Goal: Transaction & Acquisition: Book appointment/travel/reservation

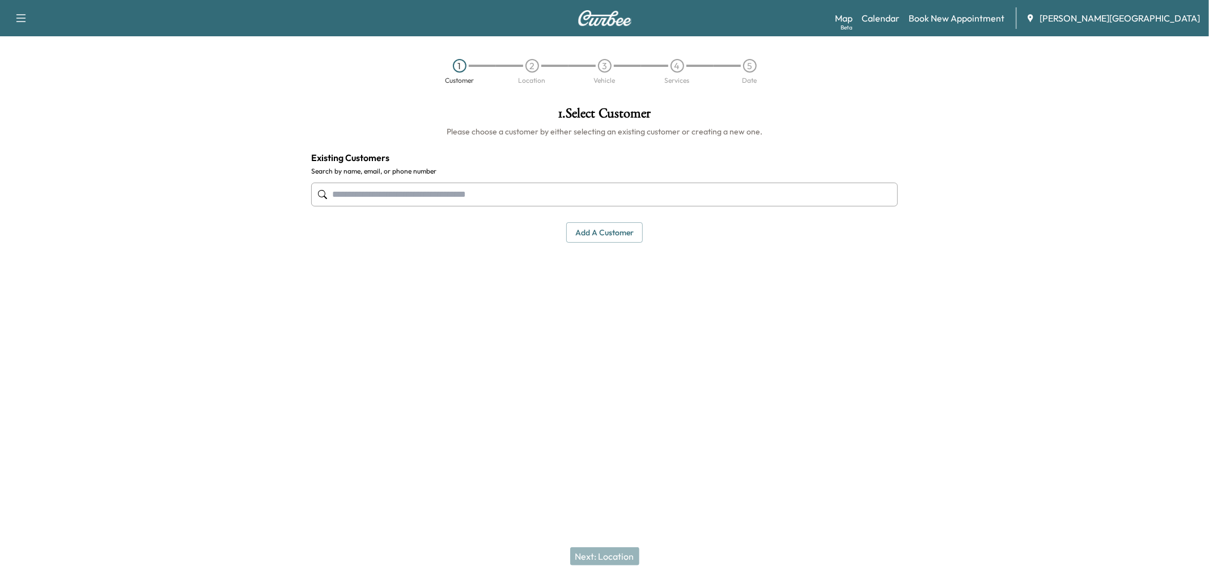
click at [605, 206] on input "text" at bounding box center [604, 195] width 587 height 24
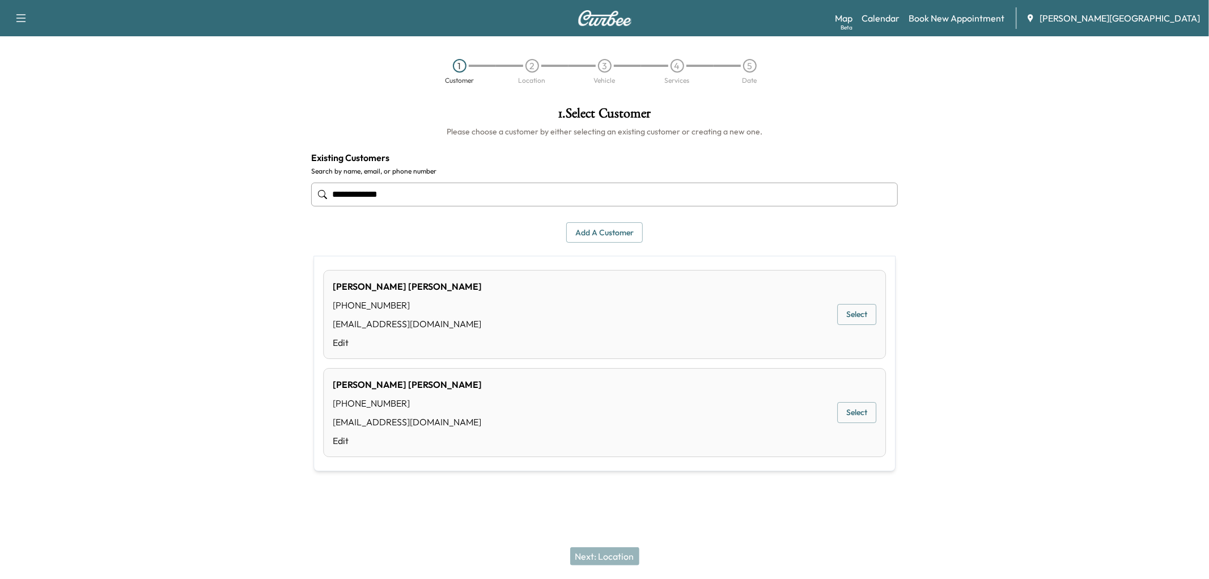
type input "**********"
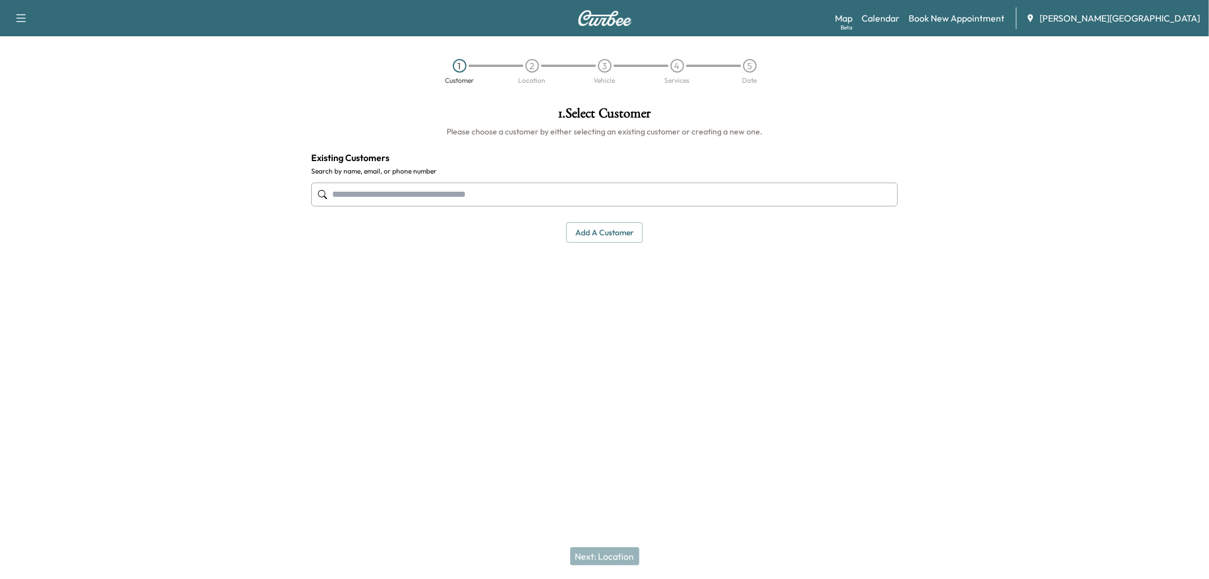
click at [484, 206] on input "text" at bounding box center [604, 195] width 587 height 24
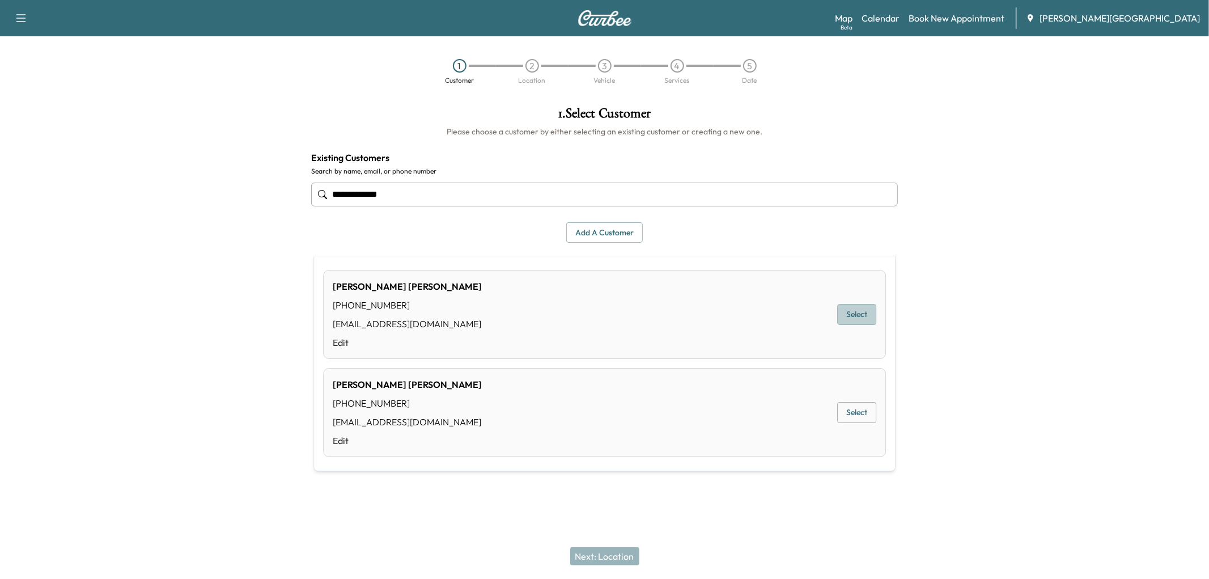
click at [837, 325] on button "Select" at bounding box center [856, 314] width 39 height 21
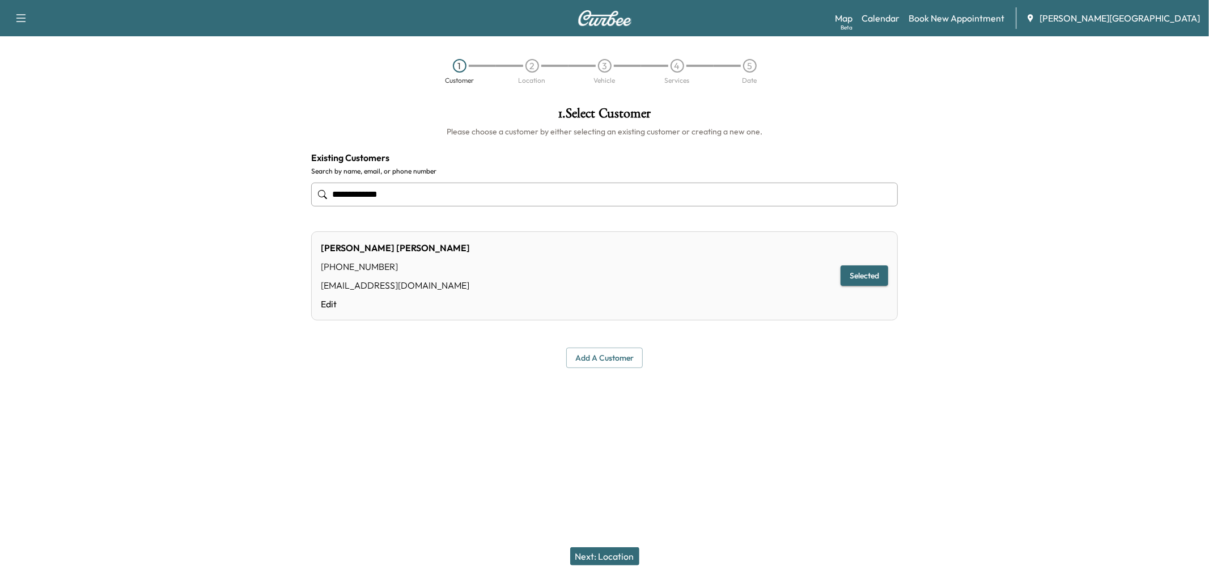
type input "**********"
click at [595, 549] on button "Next: Location" at bounding box center [604, 556] width 69 height 18
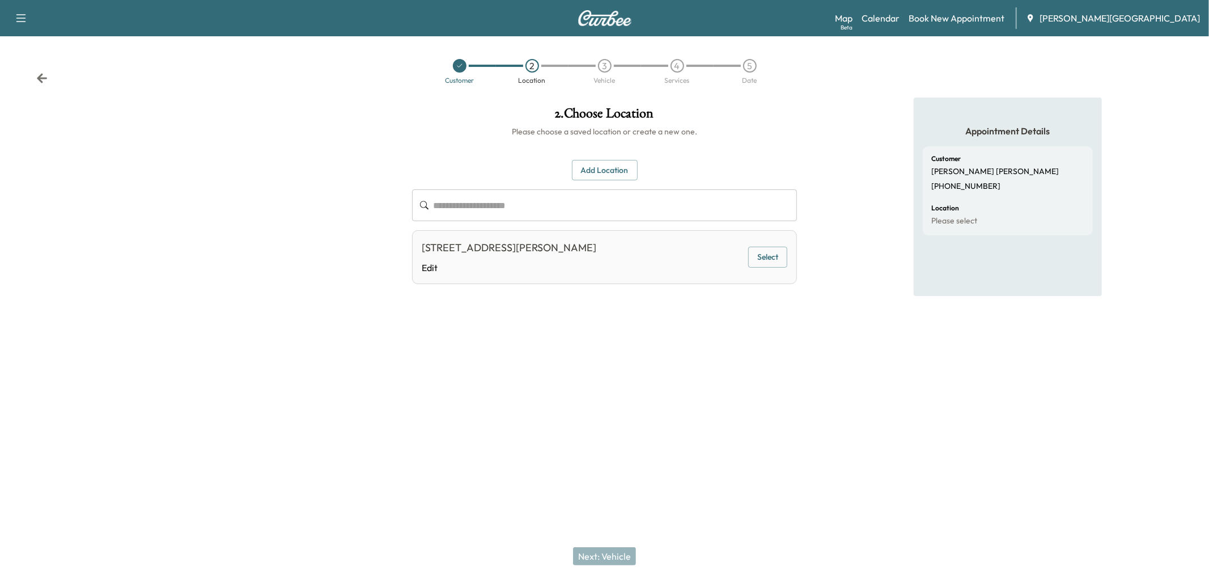
drag, startPoint x: 765, startPoint y: 307, endPoint x: 759, endPoint y: 320, distance: 14.7
click at [764, 268] on button "Select" at bounding box center [767, 257] width 39 height 21
click at [613, 551] on button "Next: Vehicle" at bounding box center [604, 556] width 63 height 18
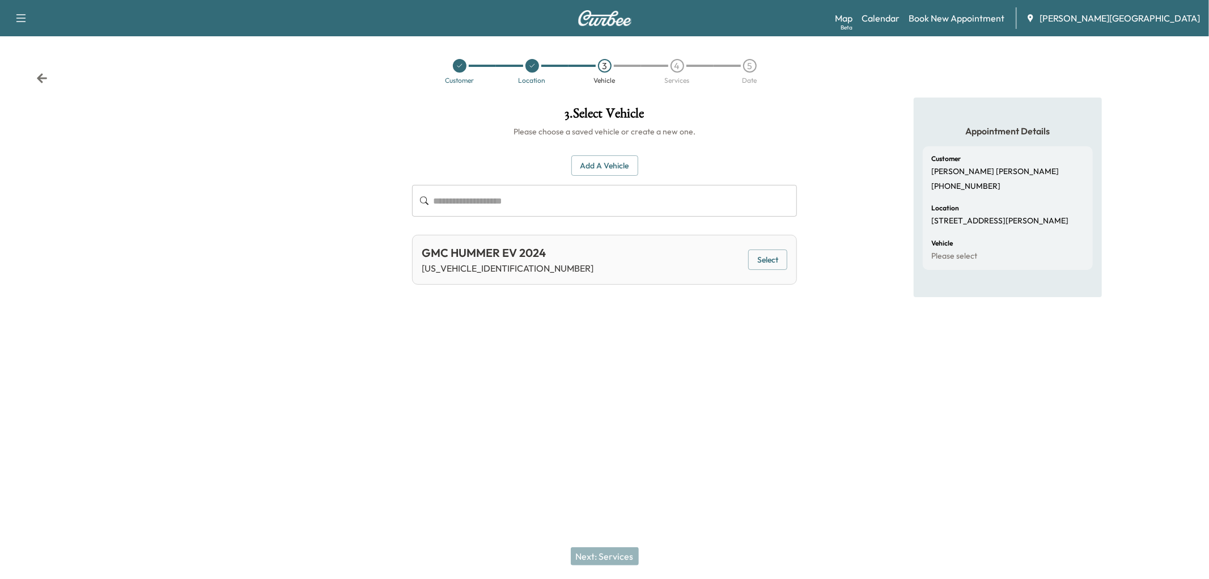
click at [754, 270] on button "Select" at bounding box center [767, 259] width 39 height 21
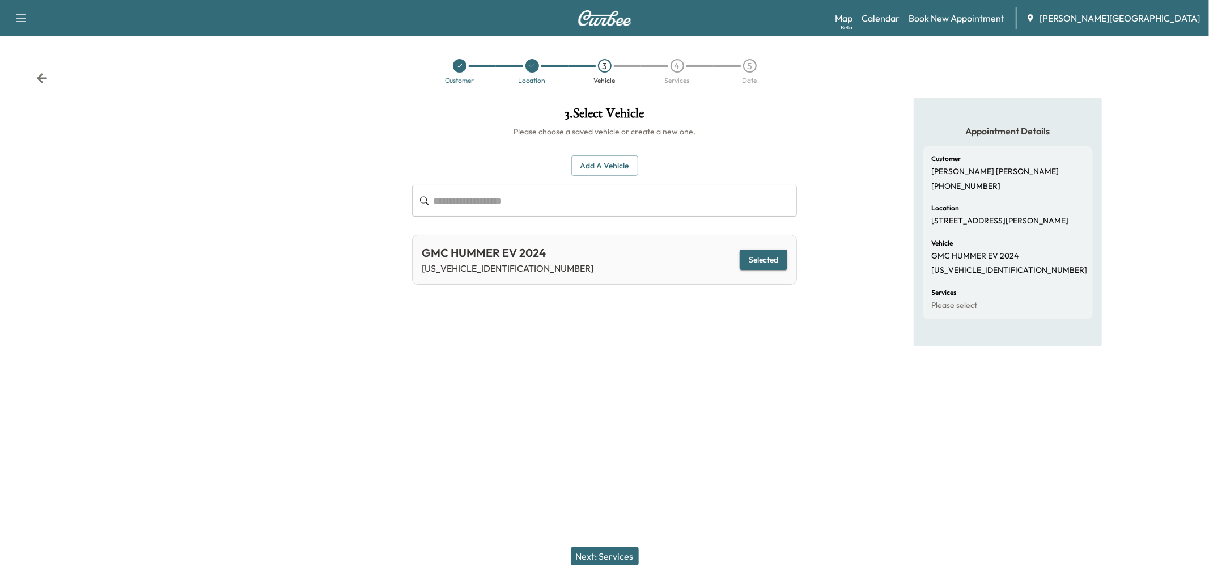
click at [594, 547] on button "Next: Services" at bounding box center [605, 556] width 68 height 18
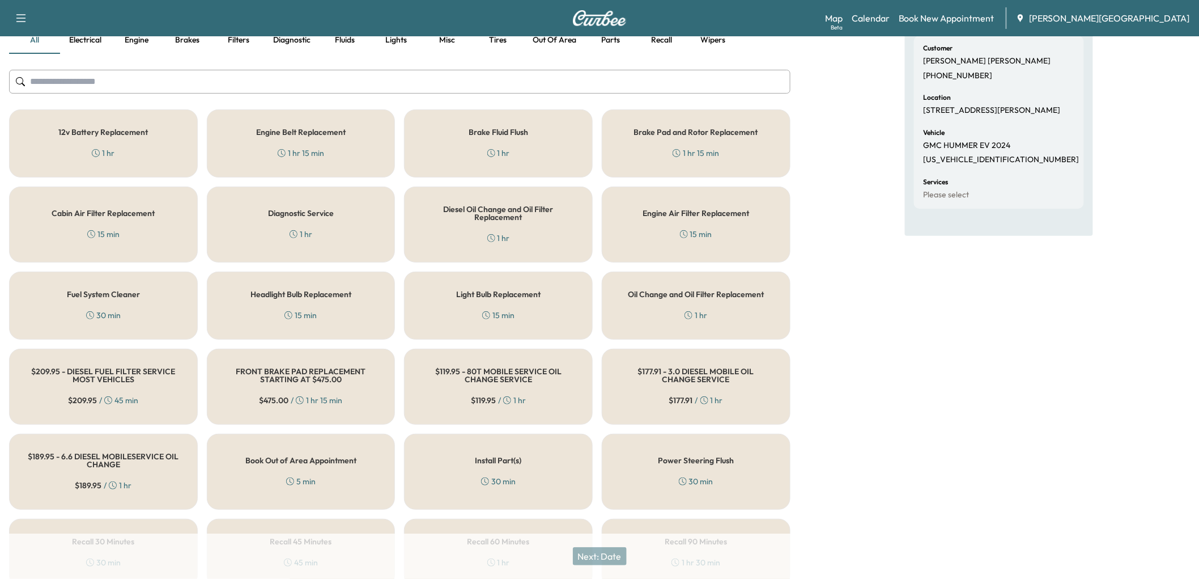
scroll to position [126, 0]
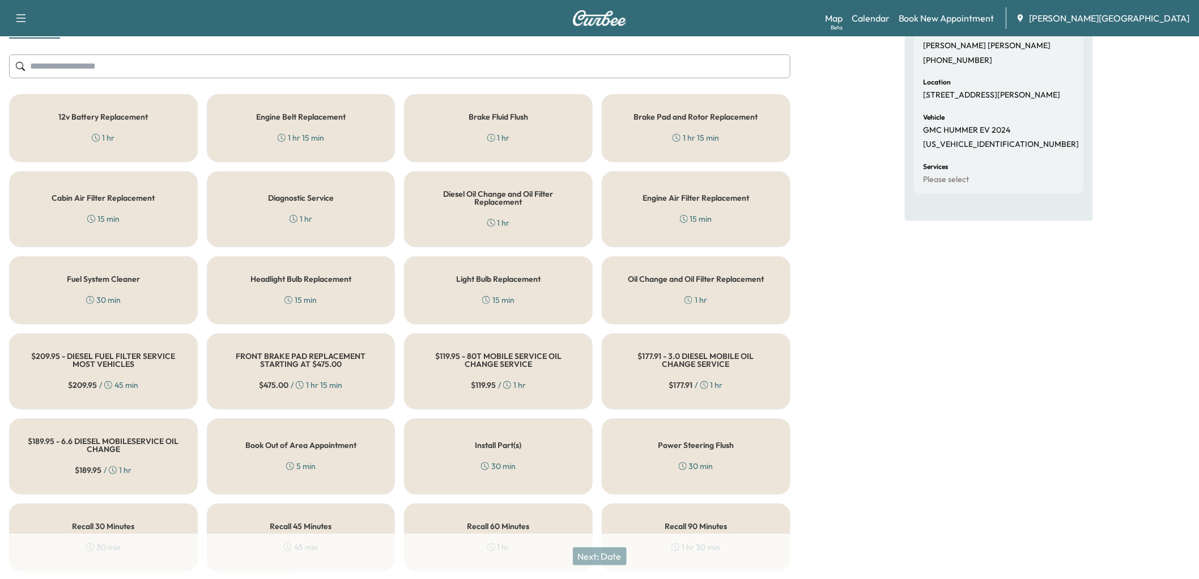
click at [314, 247] on div "Diagnostic Service 1 hr" at bounding box center [301, 209] width 189 height 76
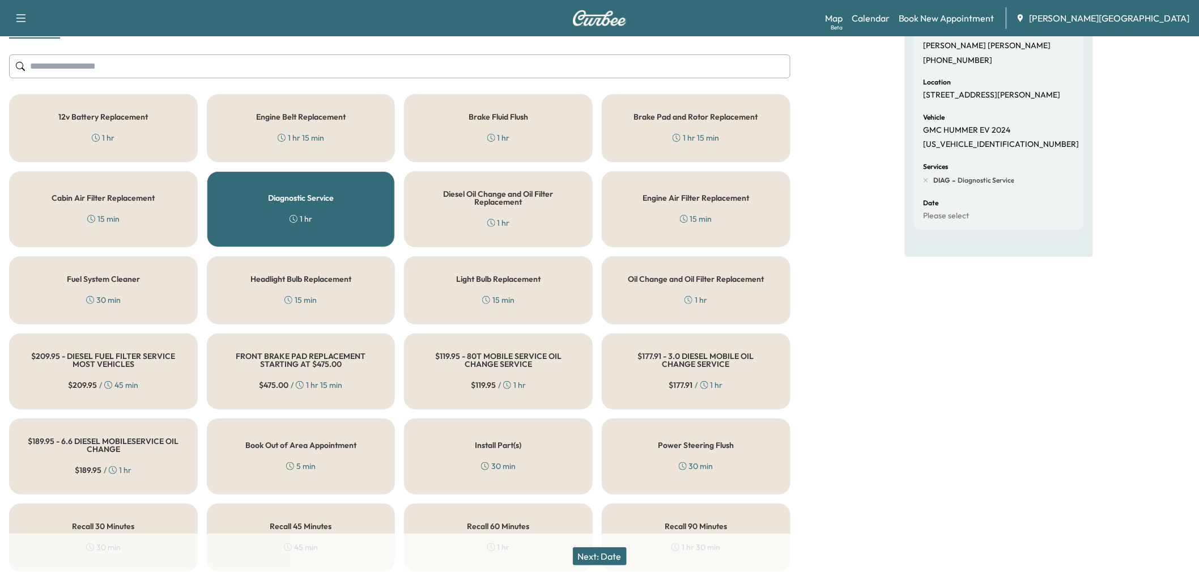
click at [613, 553] on button "Next: Date" at bounding box center [600, 556] width 54 height 18
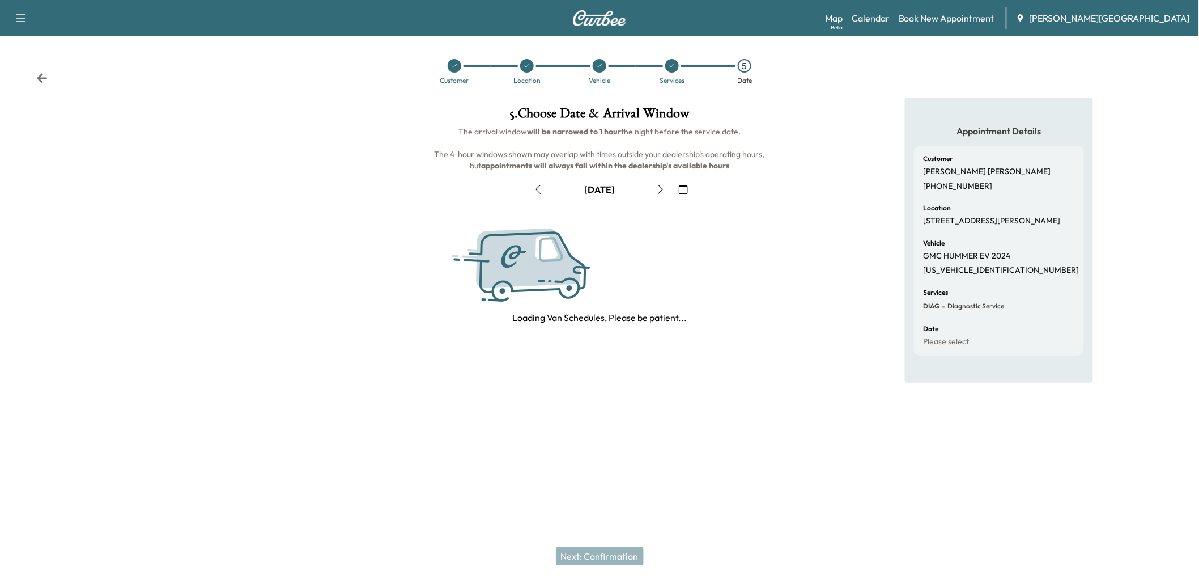
scroll to position [0, 0]
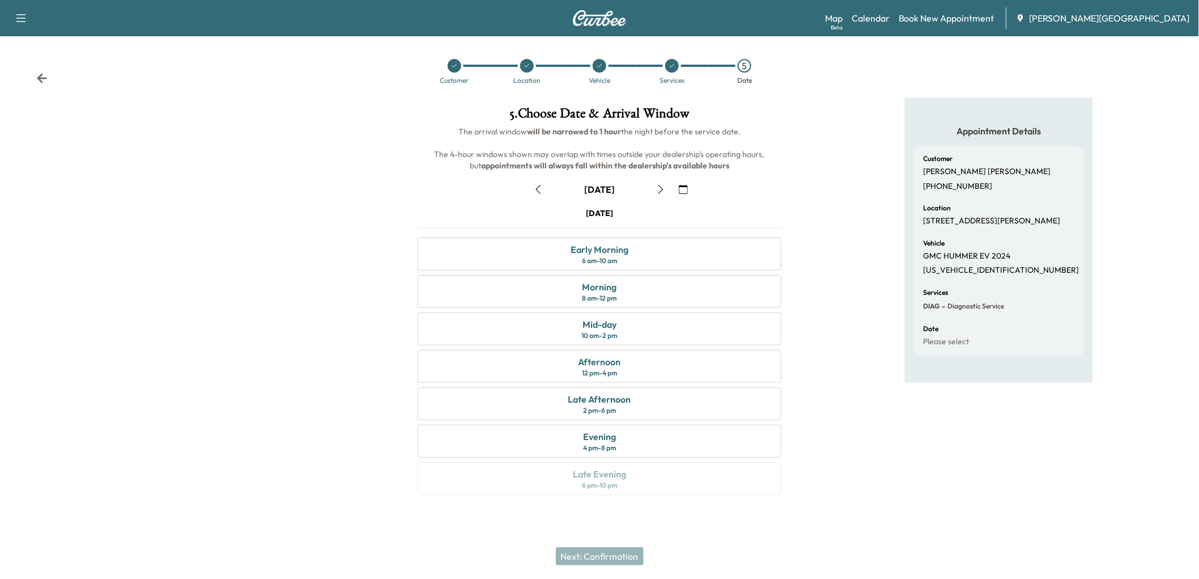
click at [540, 194] on icon "button" at bounding box center [538, 189] width 9 height 9
click at [593, 303] on div "8 am - 12 pm" at bounding box center [599, 298] width 35 height 9
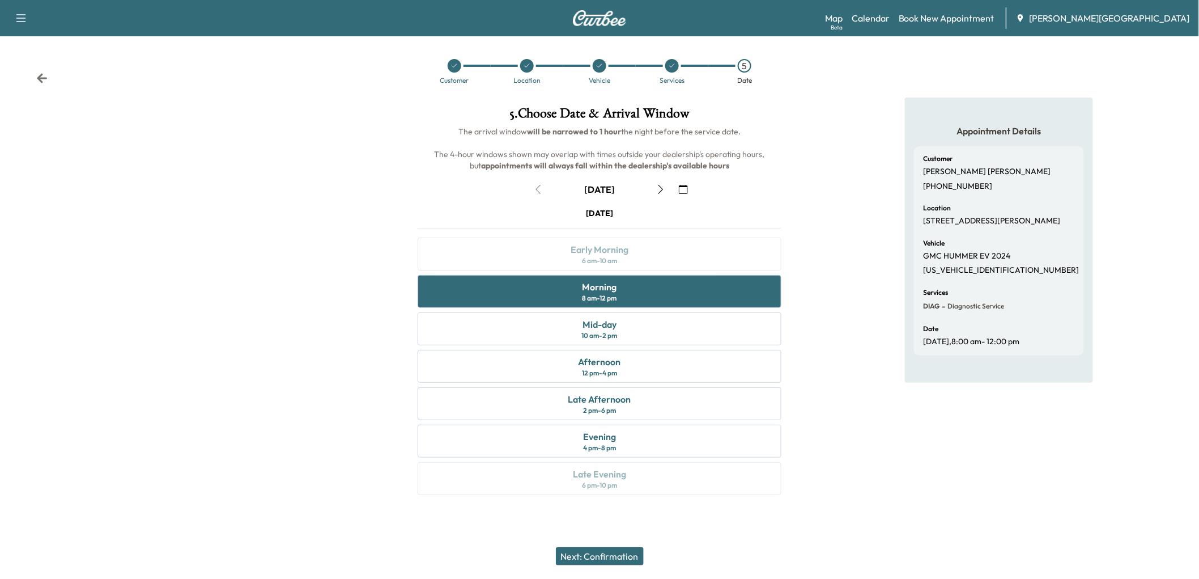
click at [631, 554] on button "Next: Confirmation" at bounding box center [600, 556] width 88 height 18
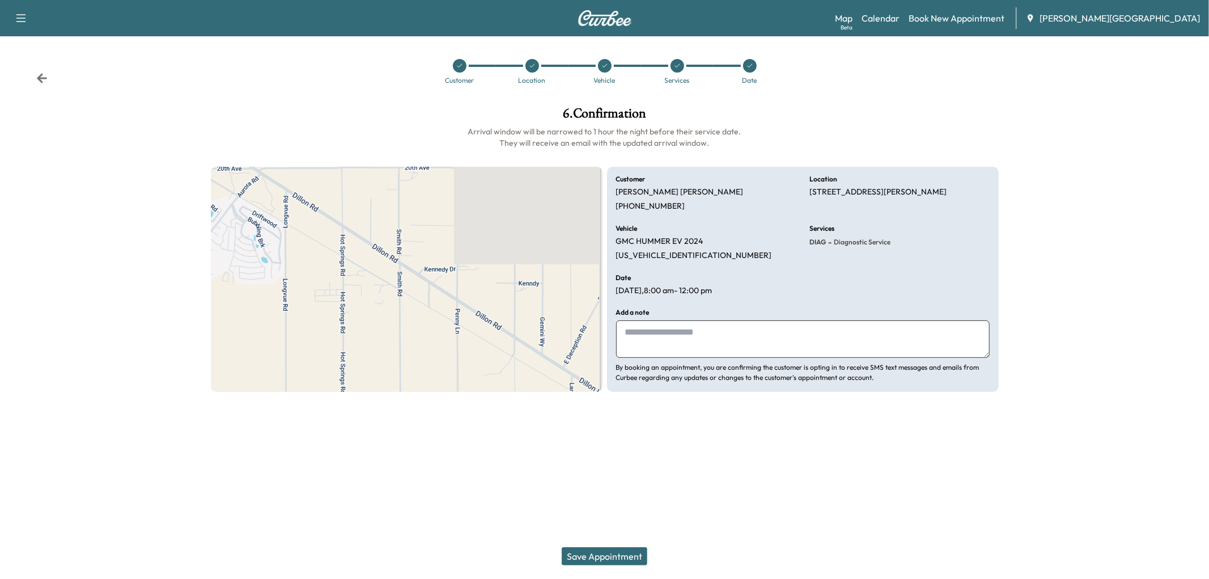
click at [659, 358] on textarea at bounding box center [803, 338] width 374 height 37
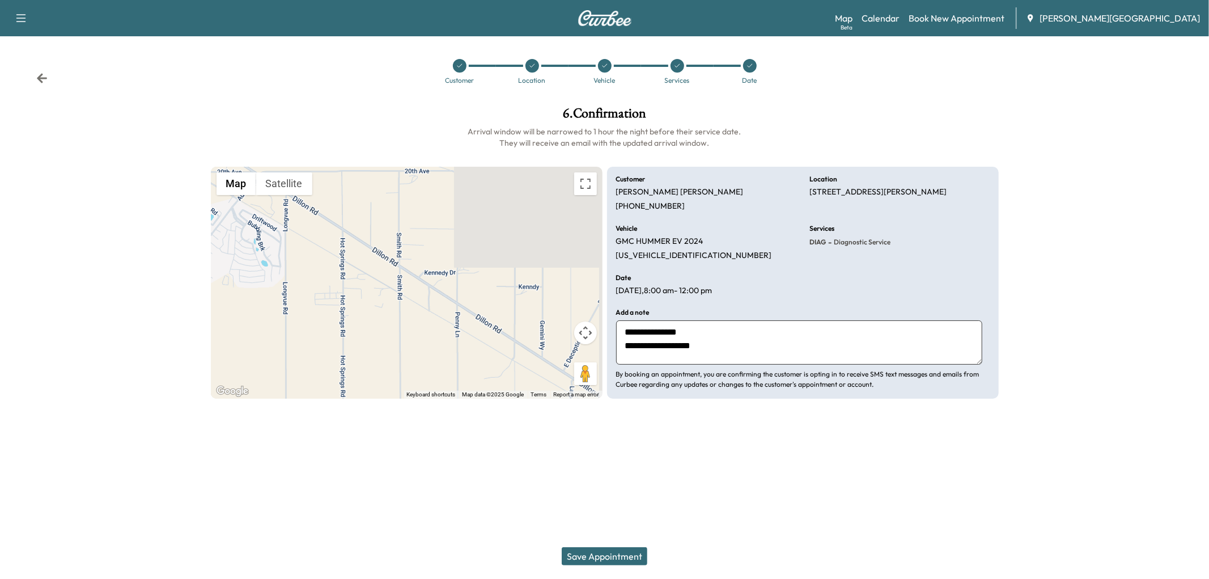
type textarea "**********"
click at [618, 547] on button "Save Appointment" at bounding box center [605, 556] width 86 height 18
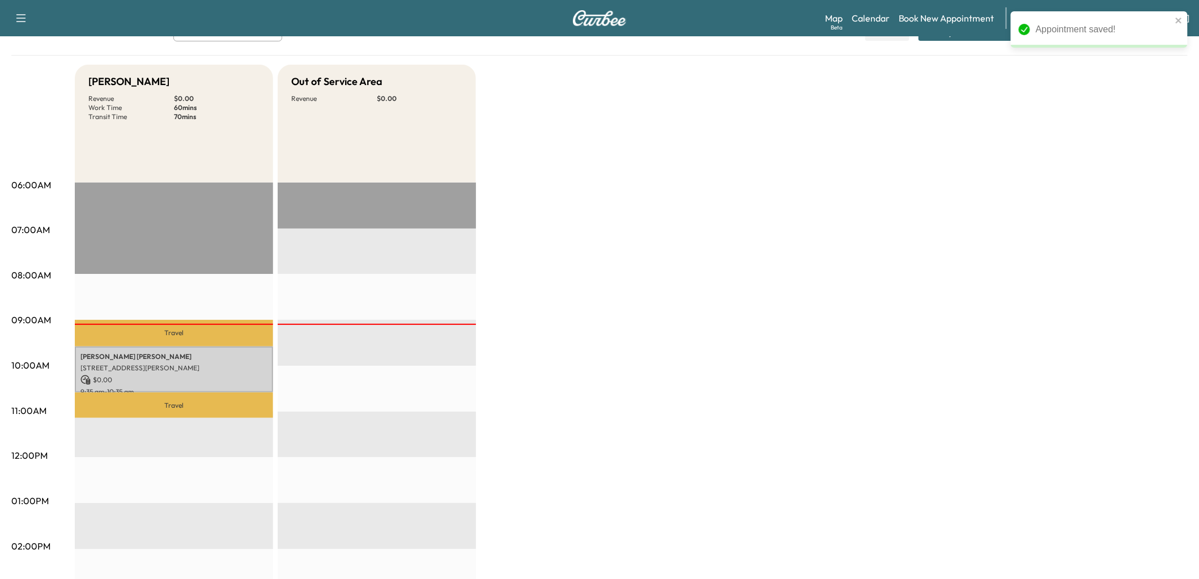
scroll to position [189, 0]
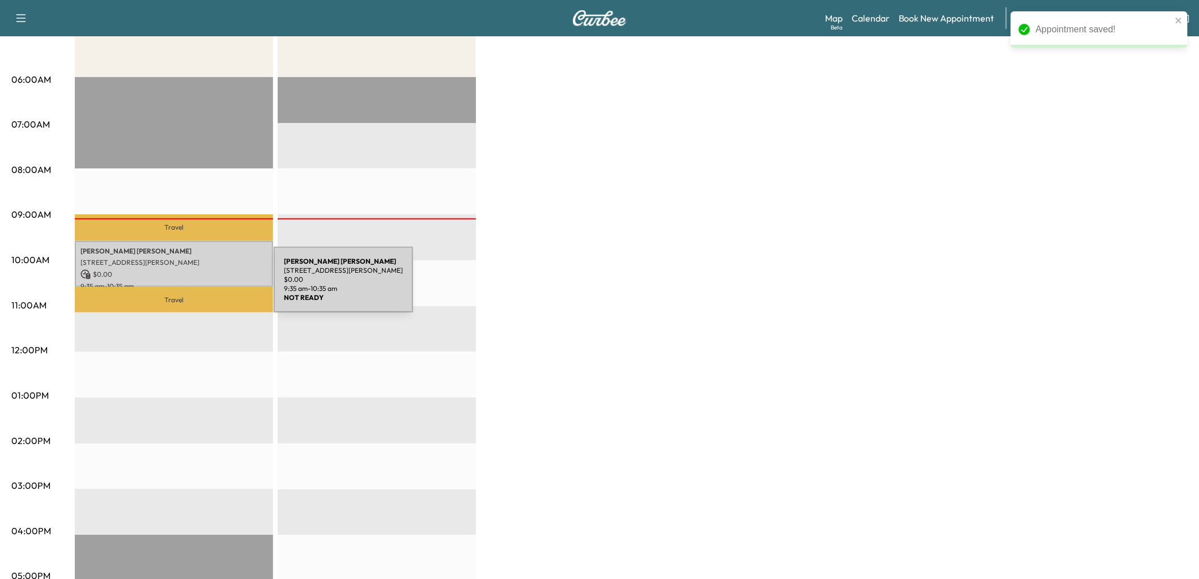
click at [189, 286] on div "[PERSON_NAME] [STREET_ADDRESS][PERSON_NAME] $ 0.00 9:35 am - 10:35 am" at bounding box center [174, 264] width 198 height 46
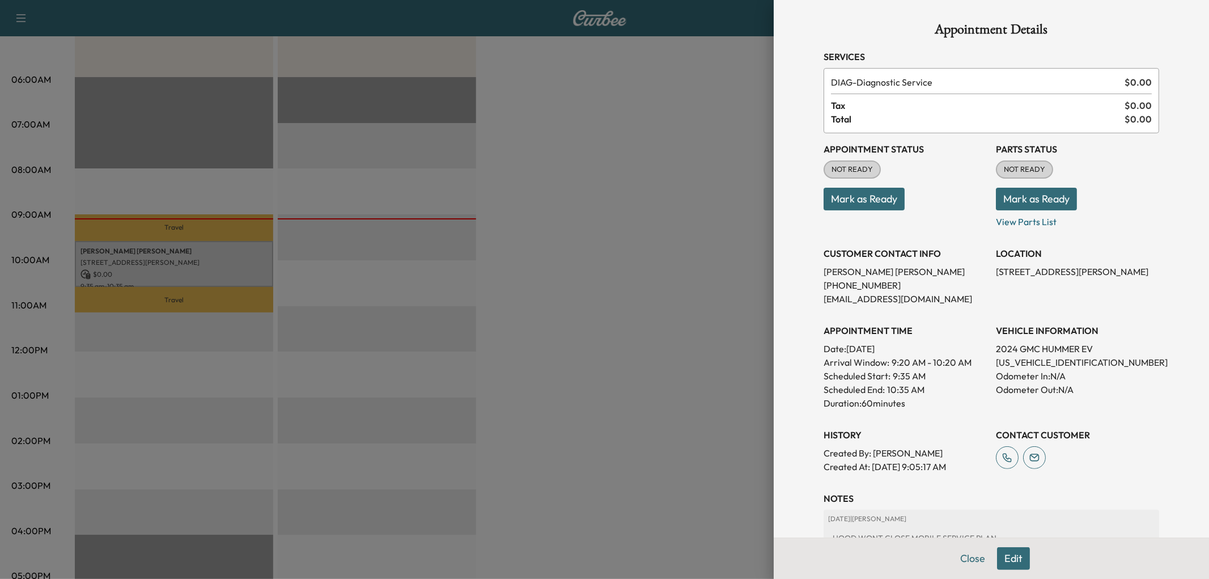
click at [860, 210] on button "Mark as Ready" at bounding box center [864, 199] width 81 height 23
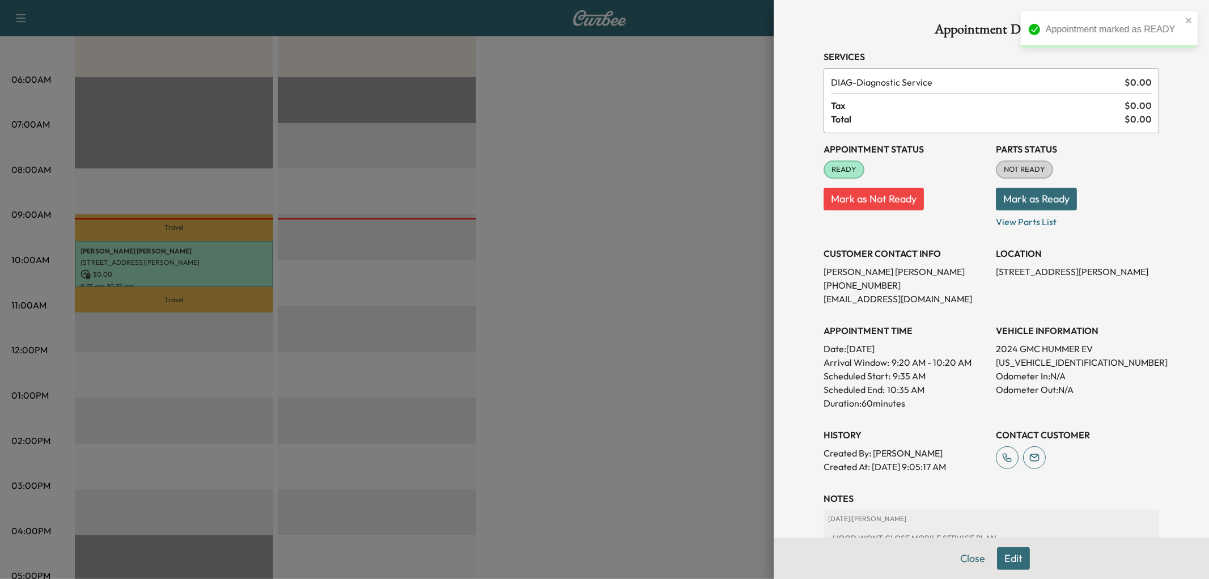
click at [613, 365] on div at bounding box center [604, 289] width 1209 height 579
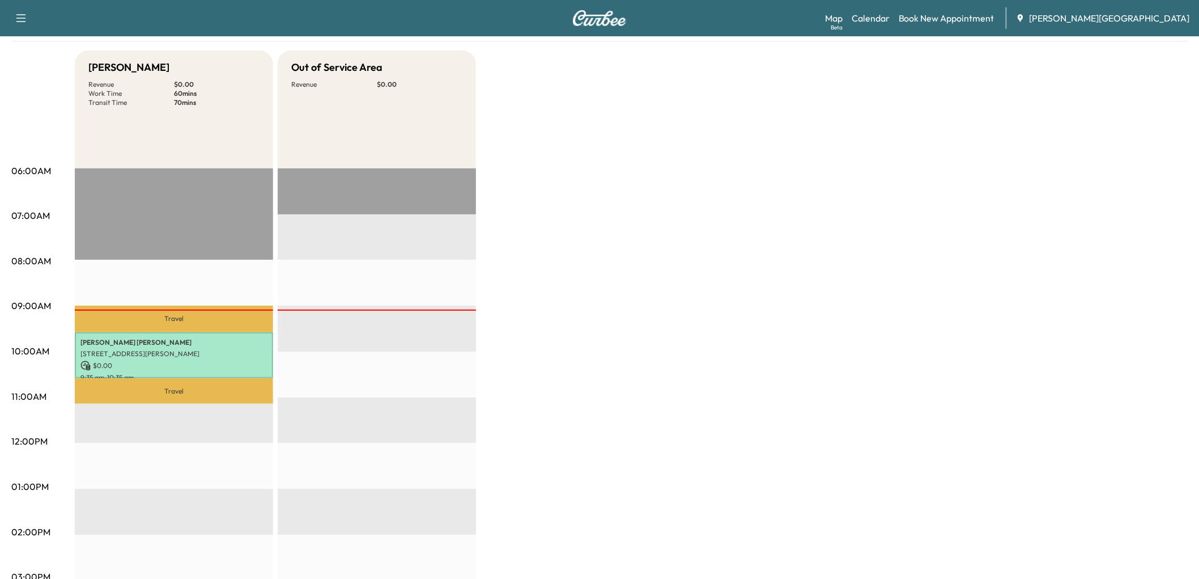
scroll to position [0, 0]
